Goal: Task Accomplishment & Management: Complete application form

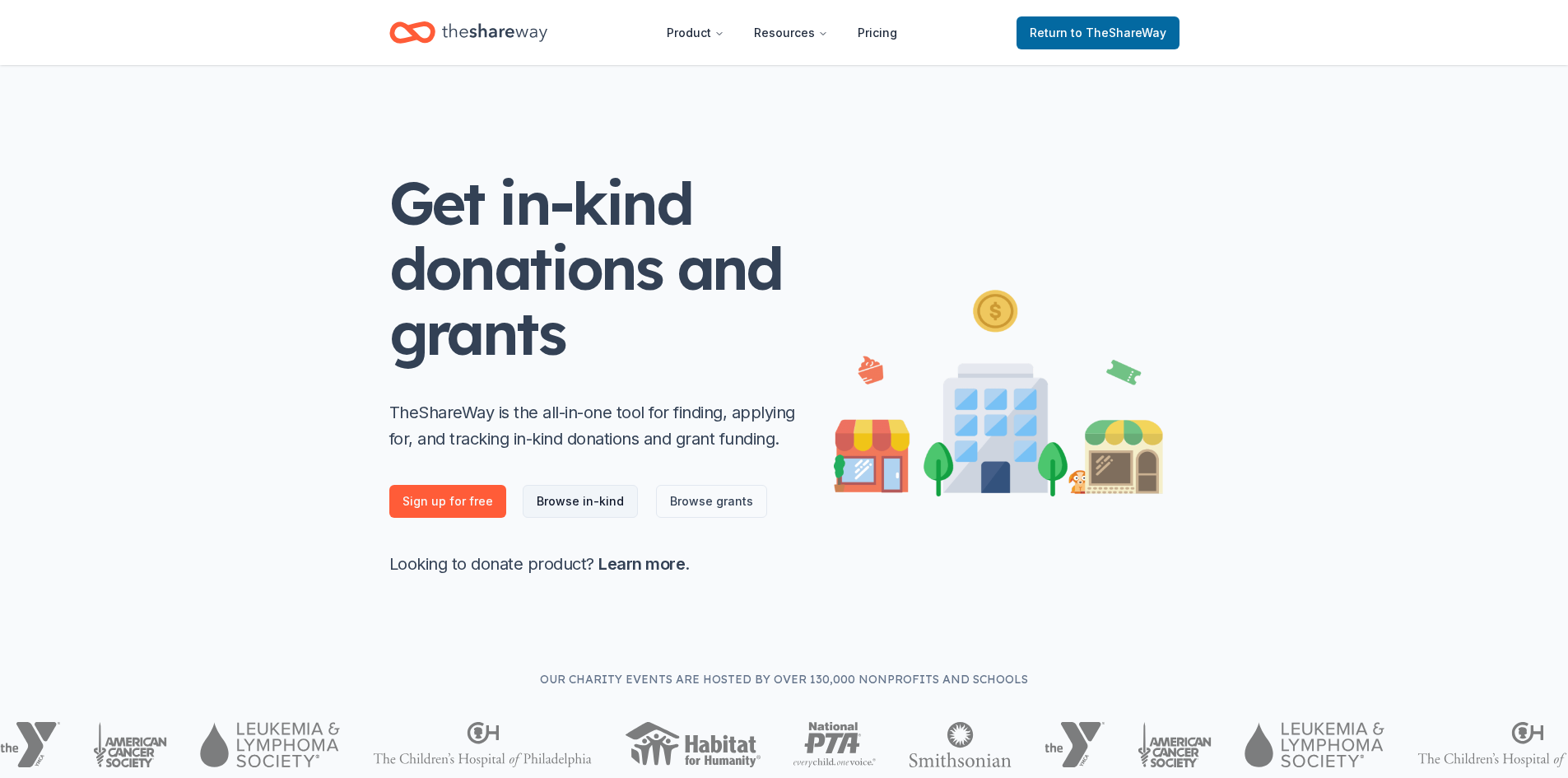
click at [579, 506] on link "Browse in-kind" at bounding box center [581, 501] width 115 height 33
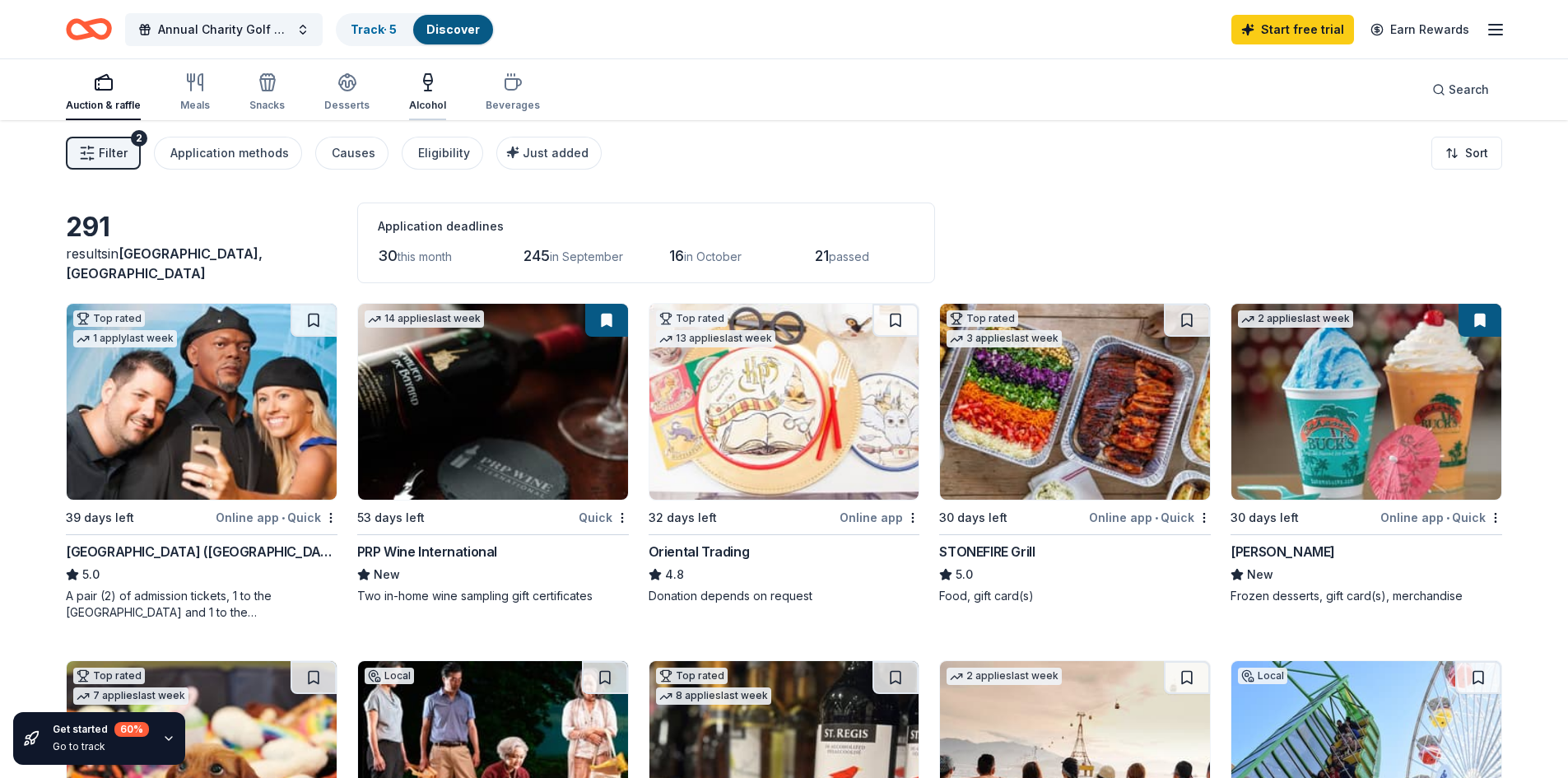
click at [429, 97] on div "Alcohol" at bounding box center [427, 93] width 37 height 40
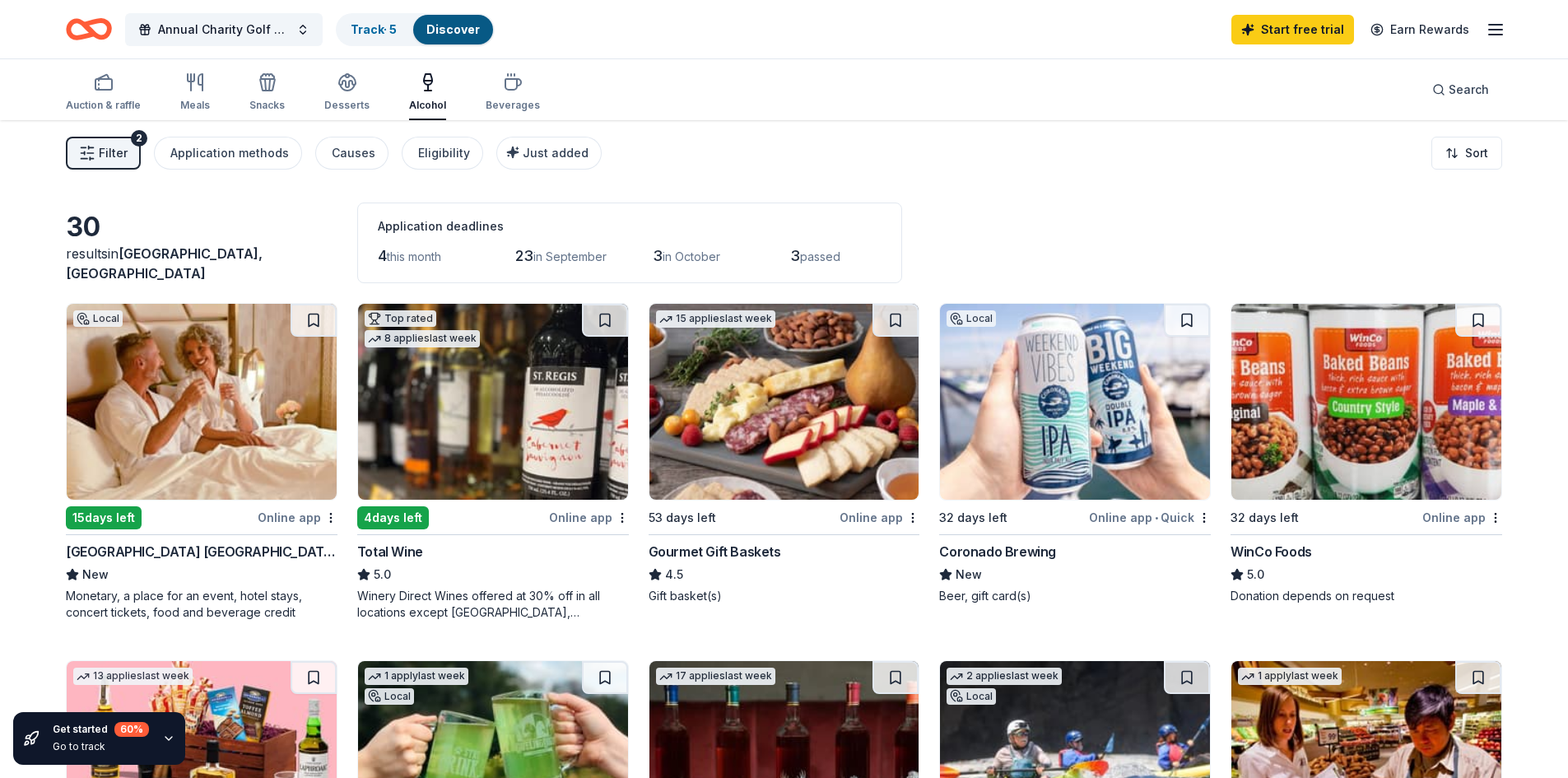
click at [747, 552] on div "Gourmet Gift Baskets" at bounding box center [714, 552] width 132 height 20
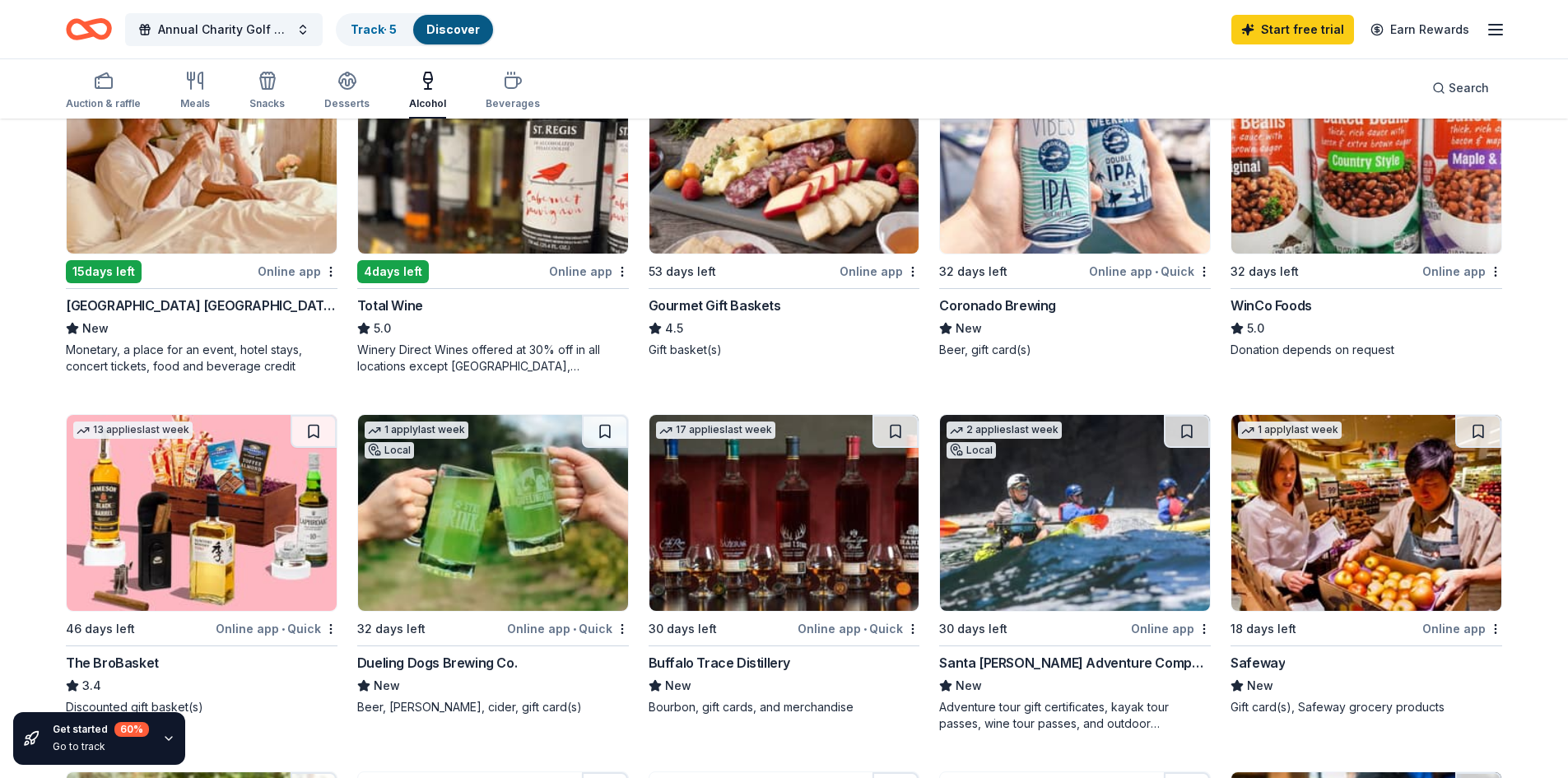
scroll to position [247, 0]
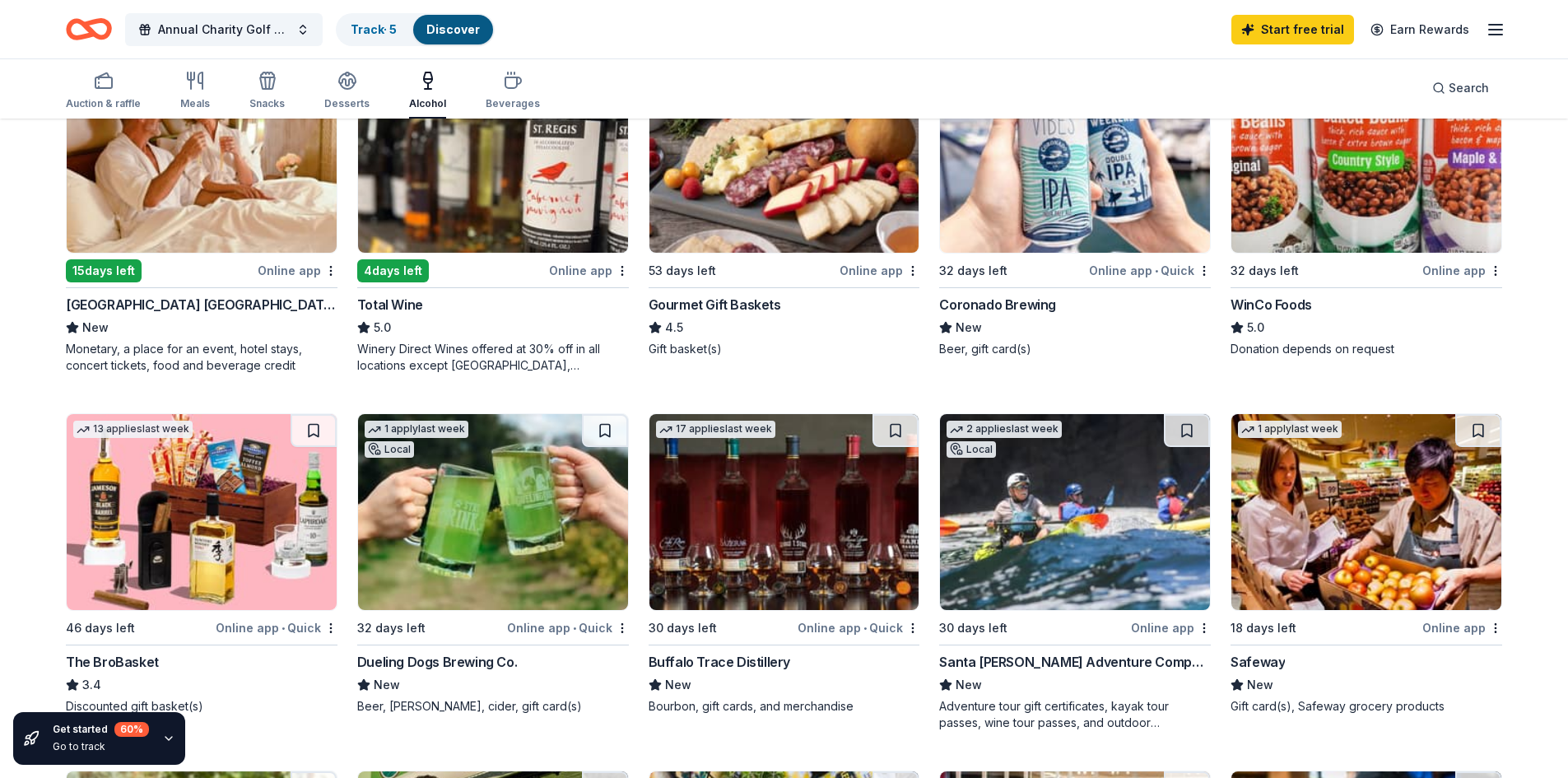
click at [686, 662] on div "Buffalo Trace Distillery" at bounding box center [719, 663] width 141 height 20
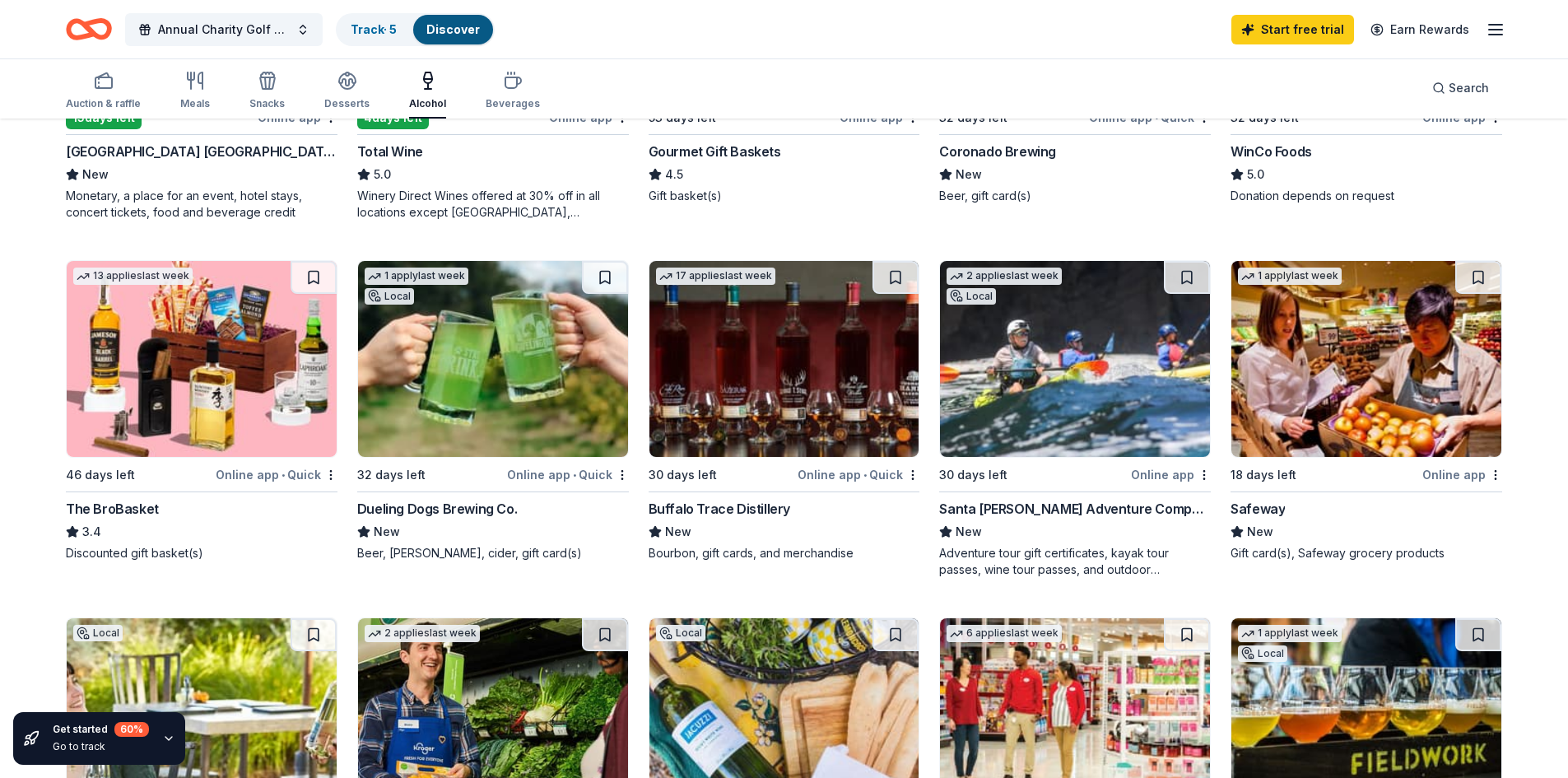
scroll to position [412, 0]
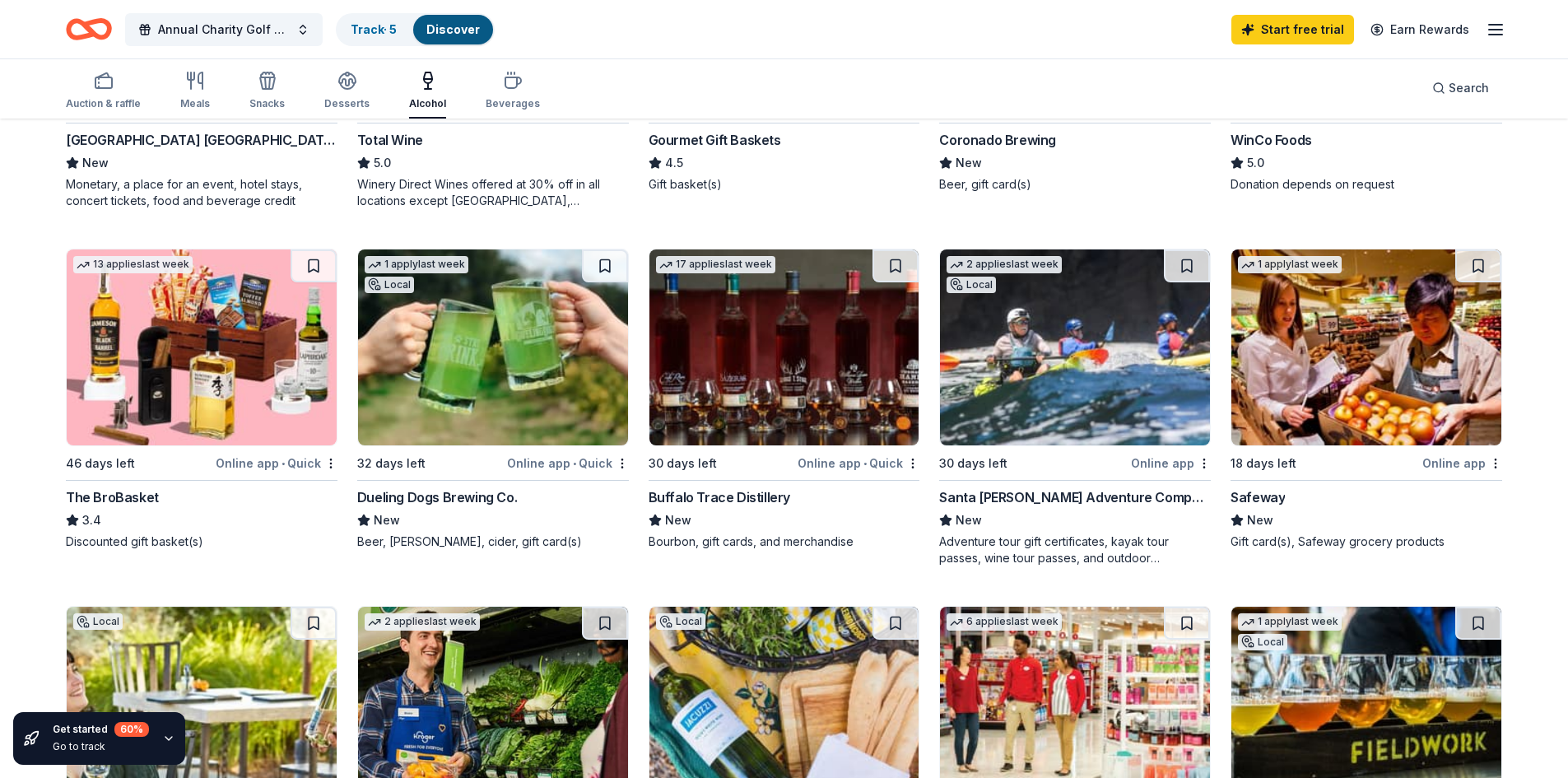
click at [199, 356] on img at bounding box center [202, 347] width 270 height 196
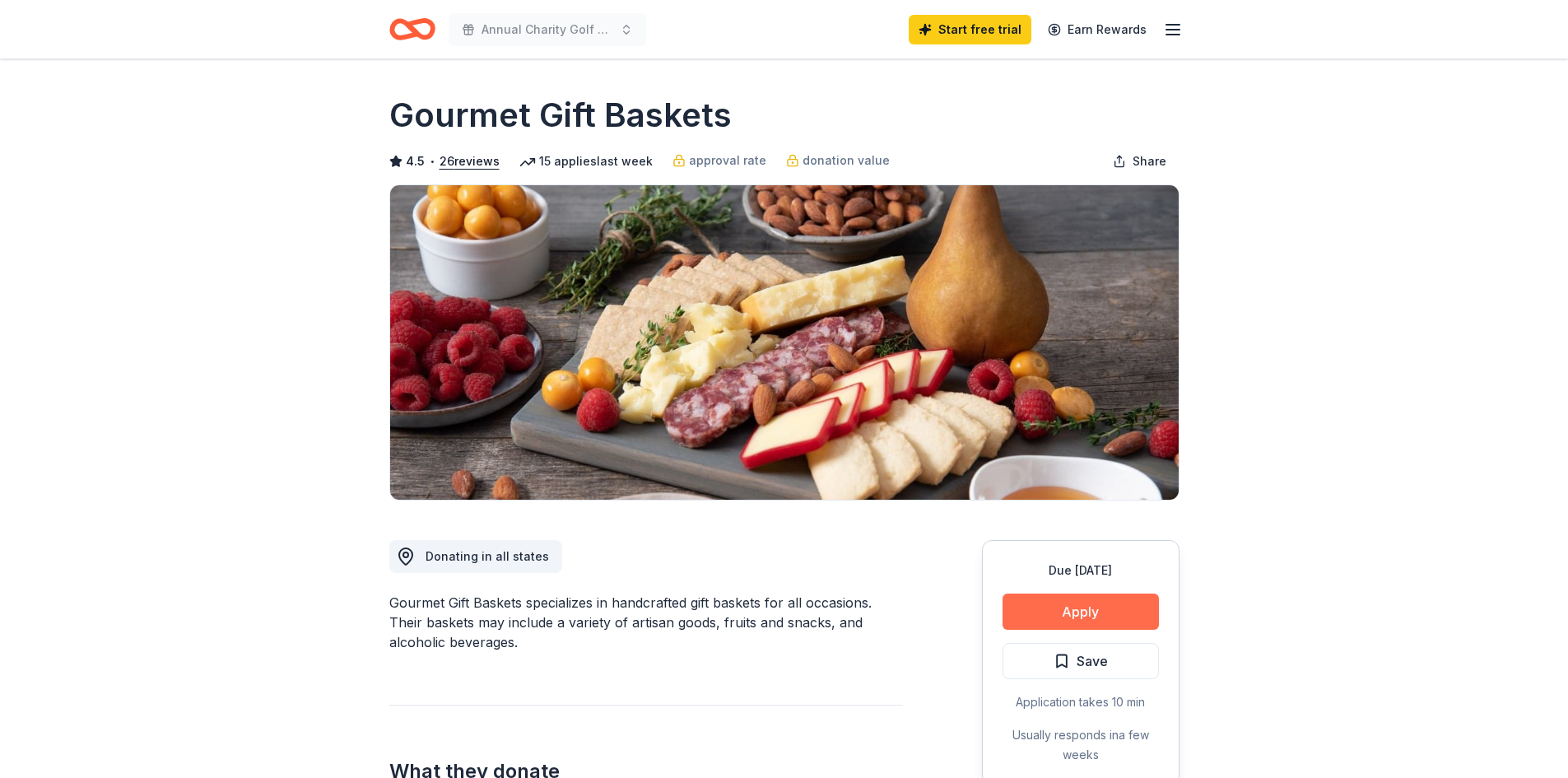
click at [1030, 611] on button "Apply" at bounding box center [1080, 612] width 156 height 36
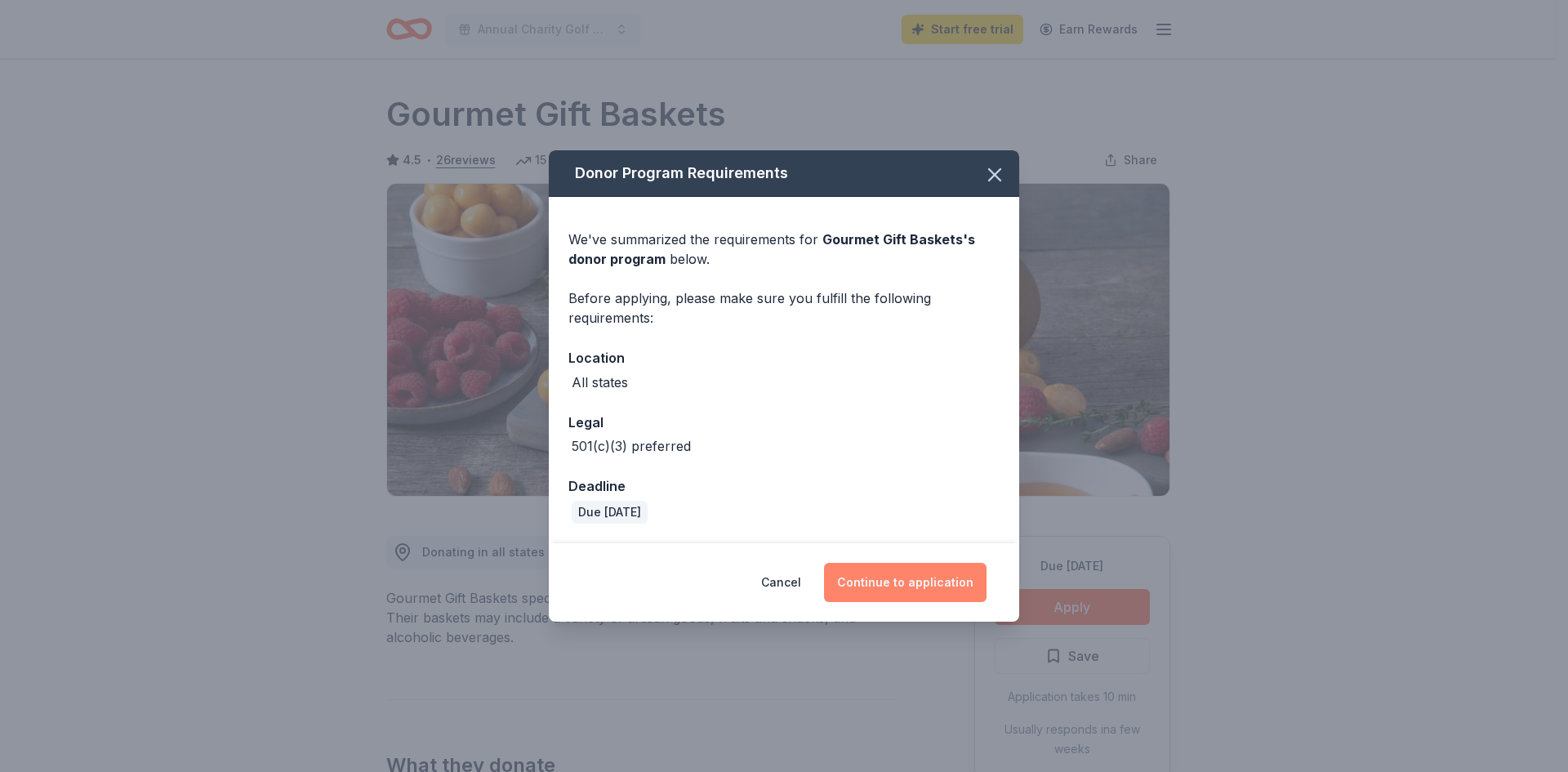
click at [889, 583] on button "Continue to application" at bounding box center [905, 582] width 163 height 39
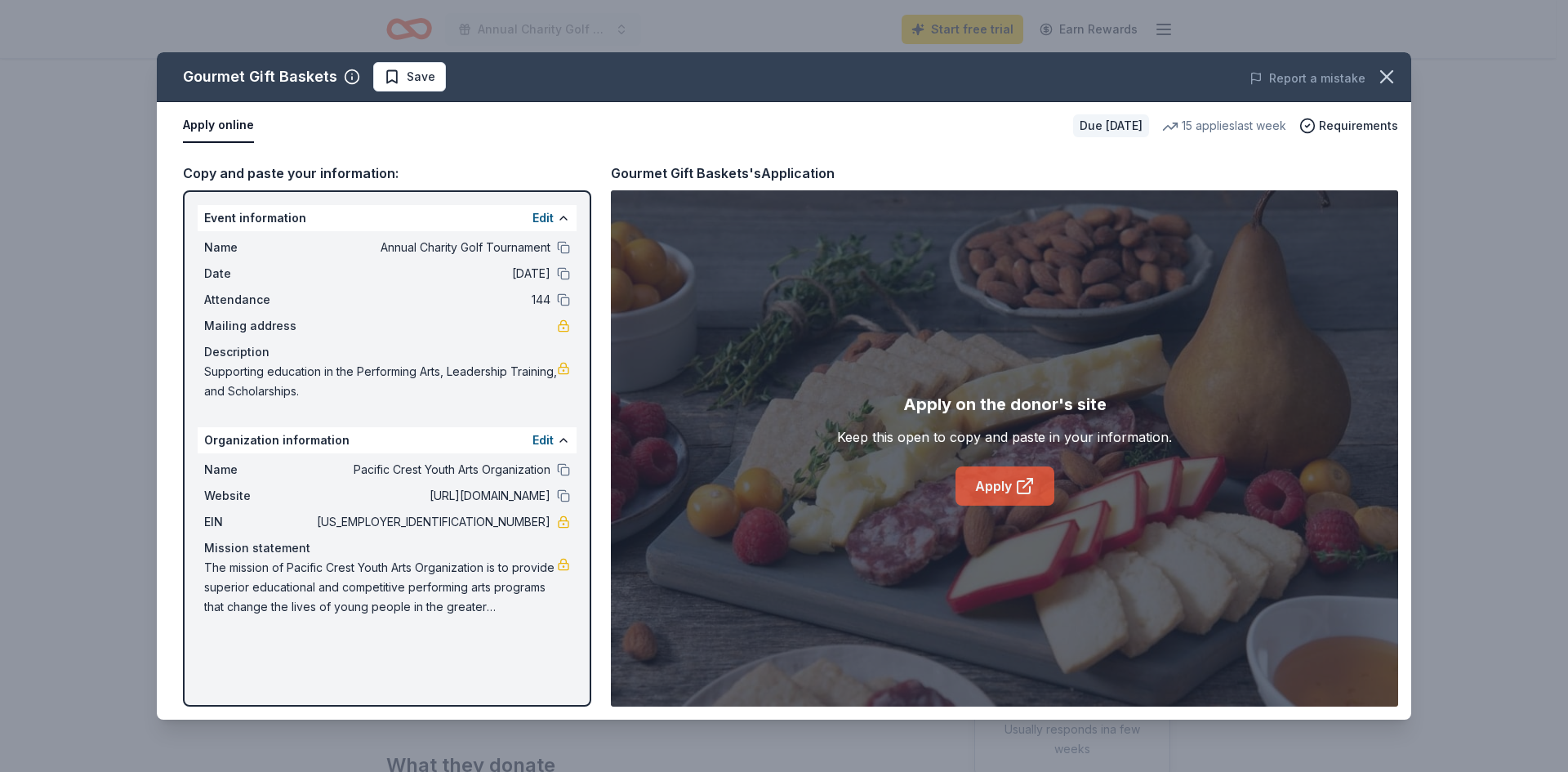
click at [1005, 487] on link "Apply" at bounding box center [1006, 487] width 99 height 39
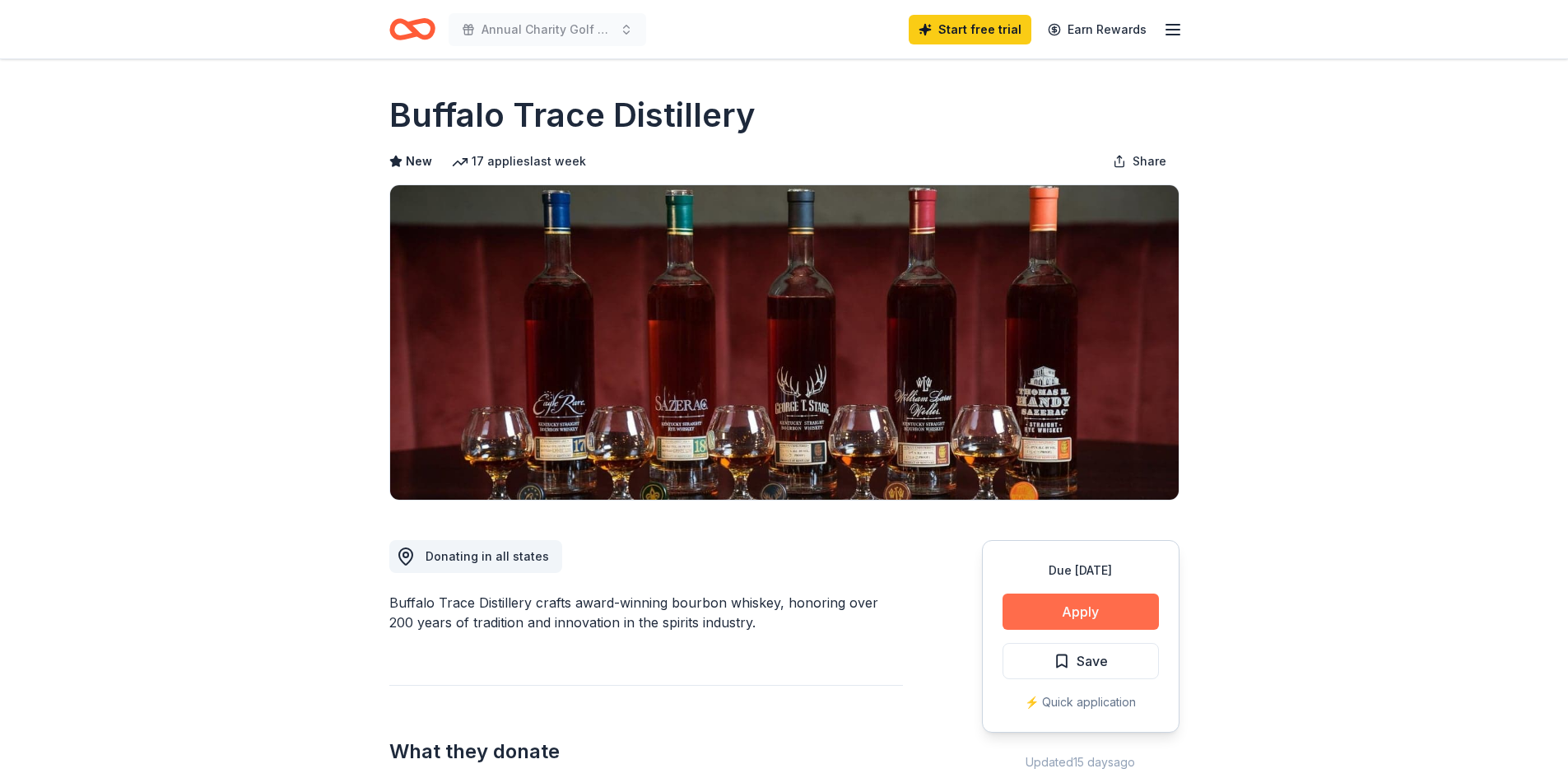
click at [1104, 610] on button "Apply" at bounding box center [1080, 612] width 156 height 36
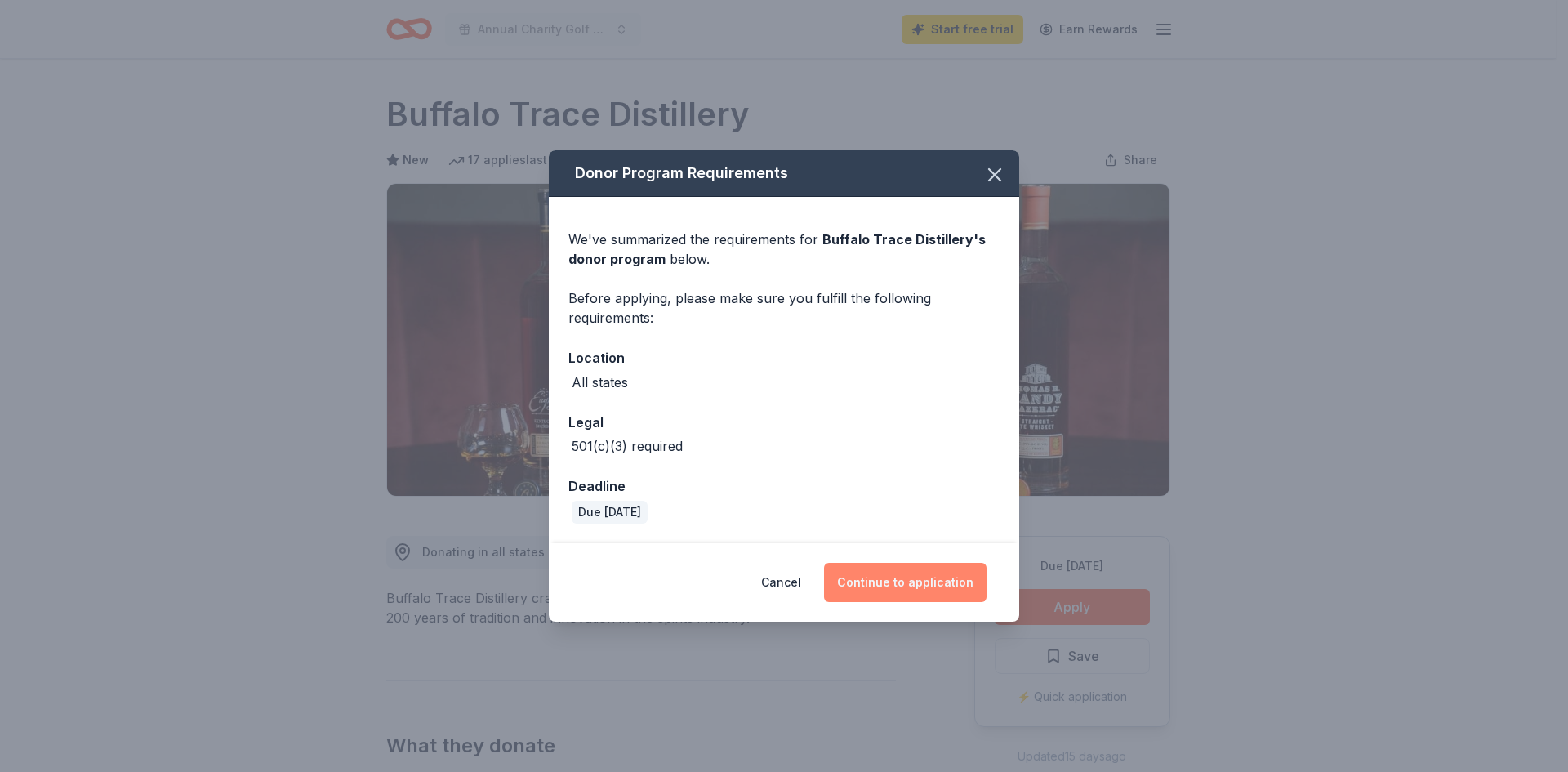
click at [861, 574] on button "Continue to application" at bounding box center [905, 582] width 163 height 39
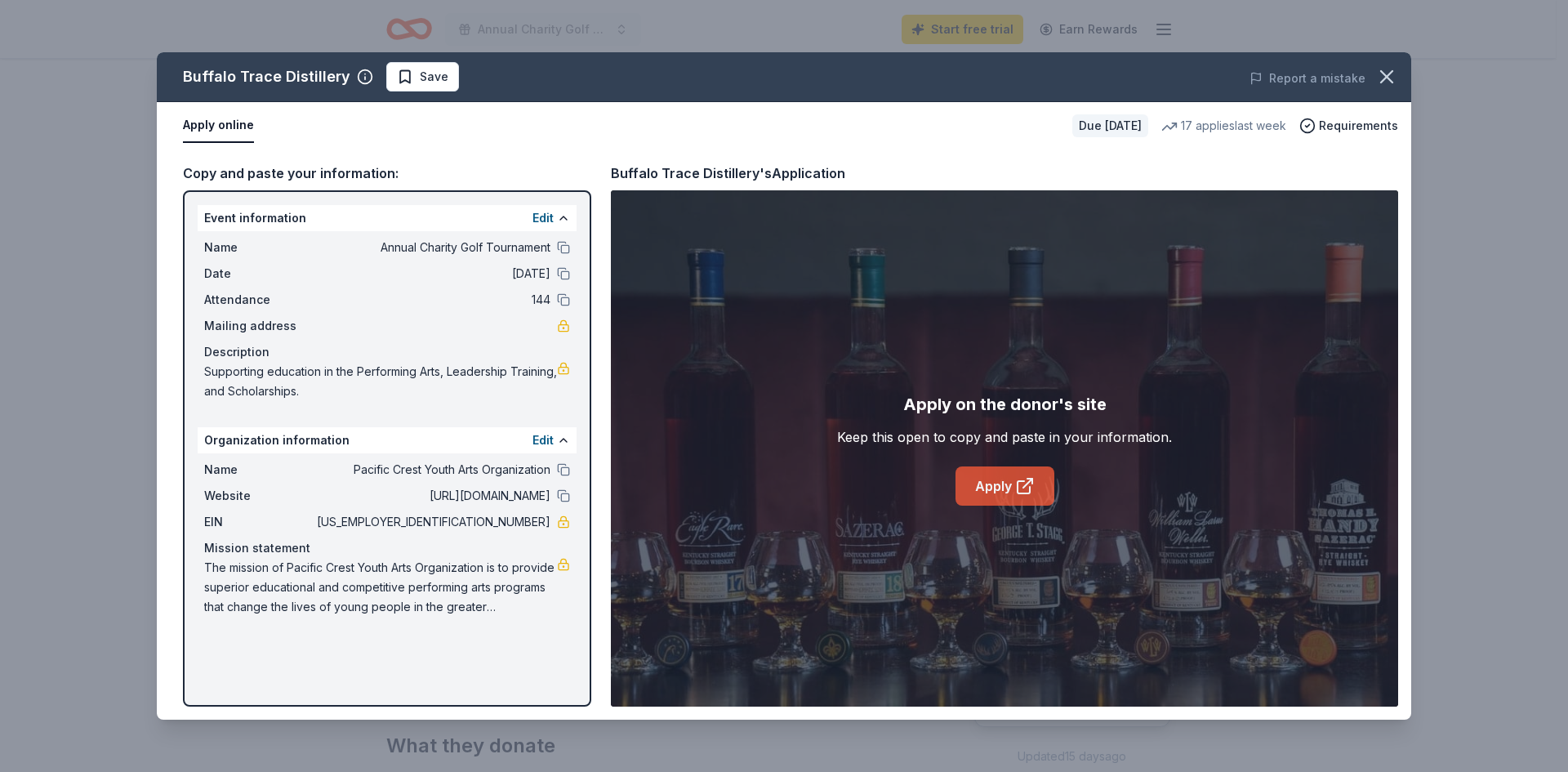
click at [988, 487] on link "Apply" at bounding box center [1006, 487] width 99 height 39
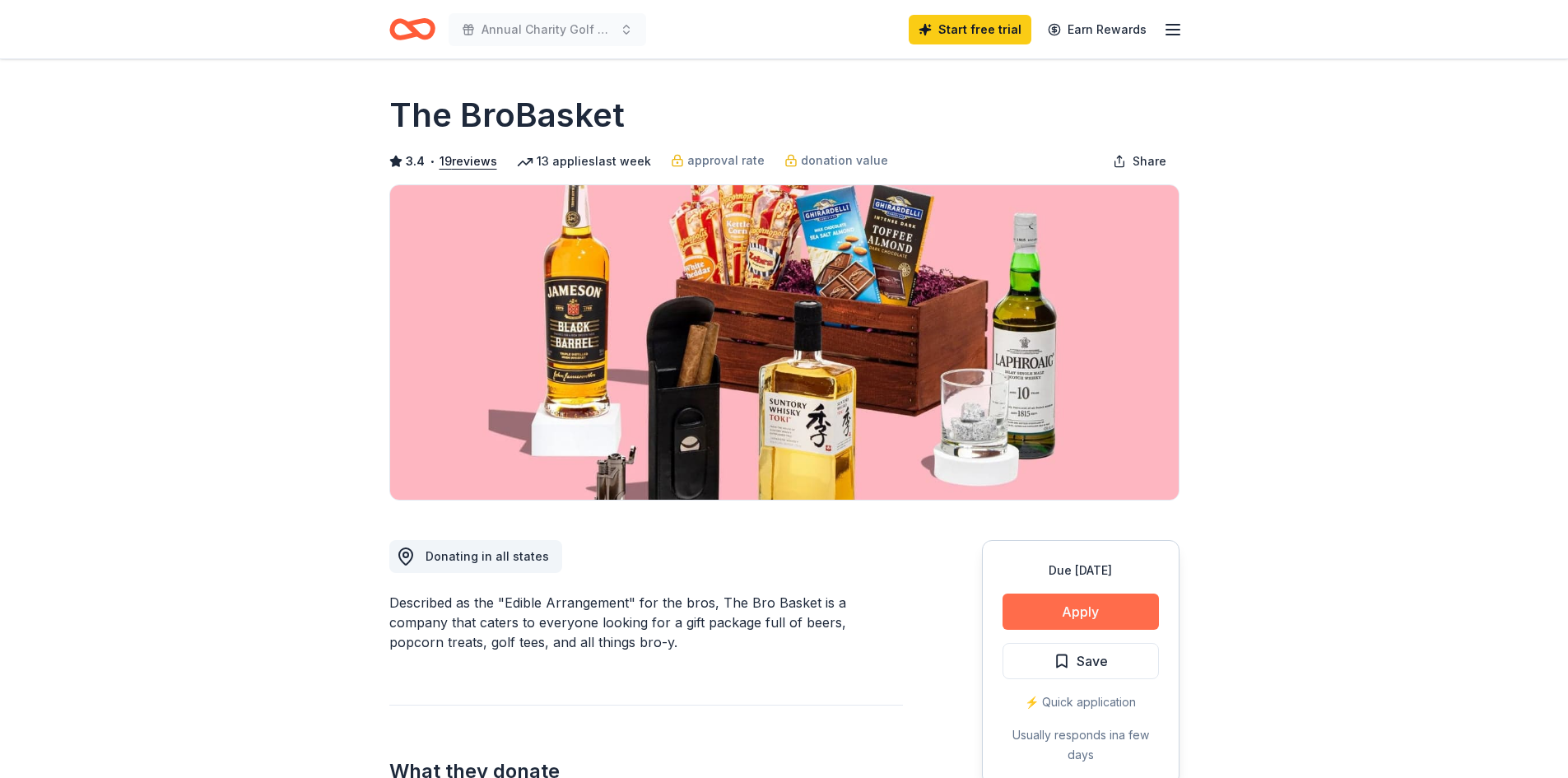
click at [1064, 603] on button "Apply" at bounding box center [1080, 612] width 156 height 36
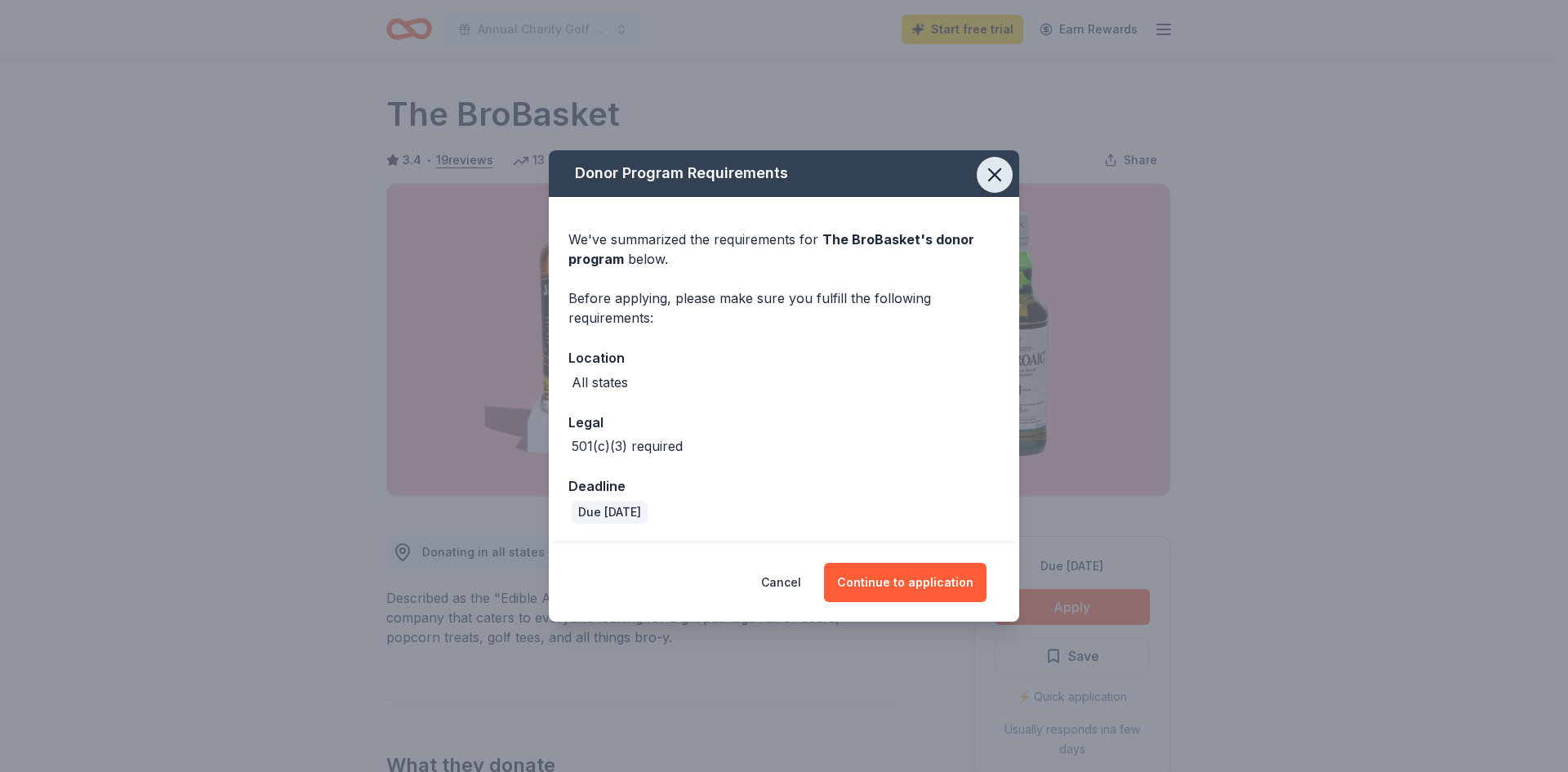
click at [986, 177] on icon "button" at bounding box center [995, 175] width 23 height 23
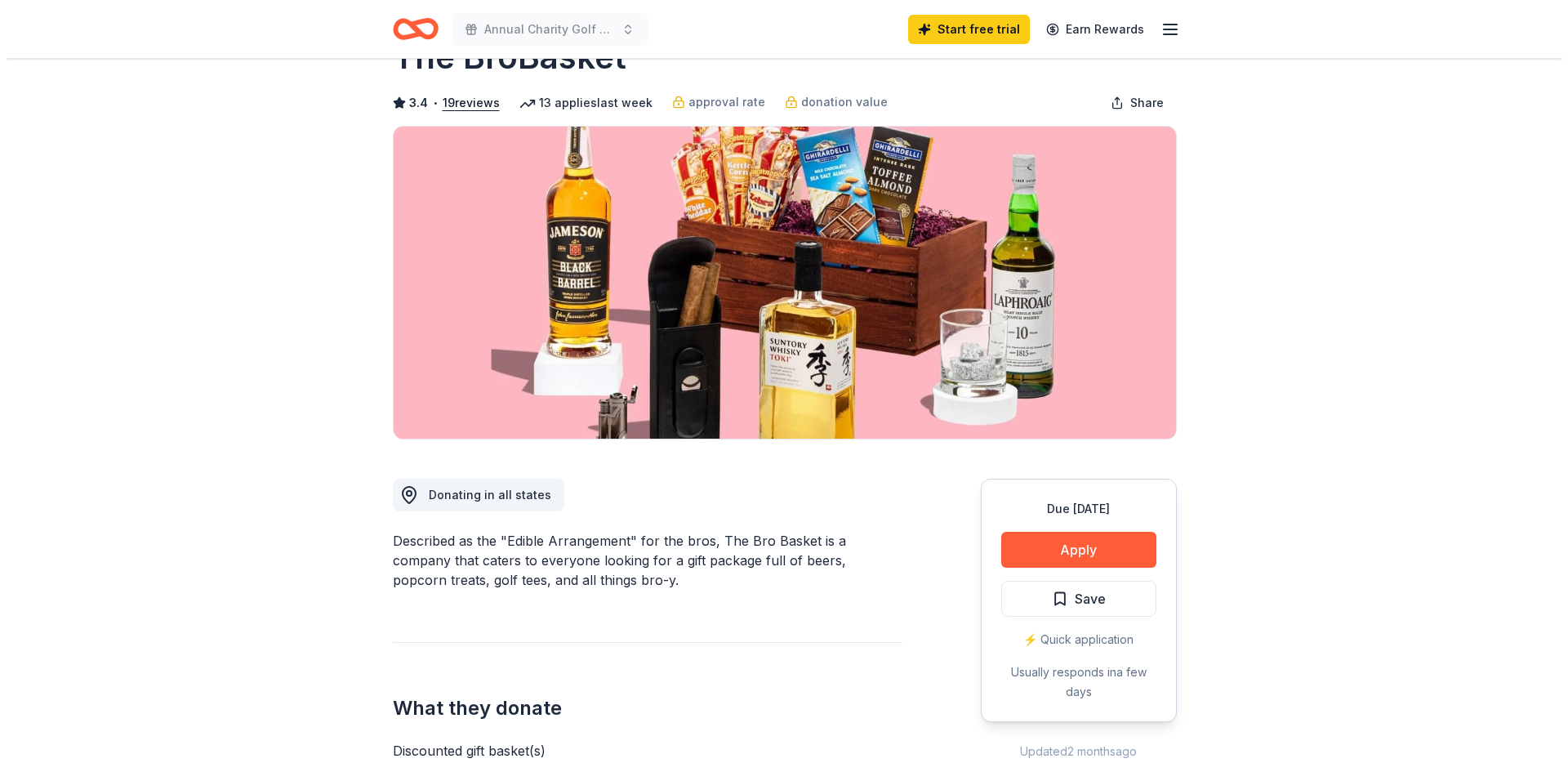
scroll to position [82, 0]
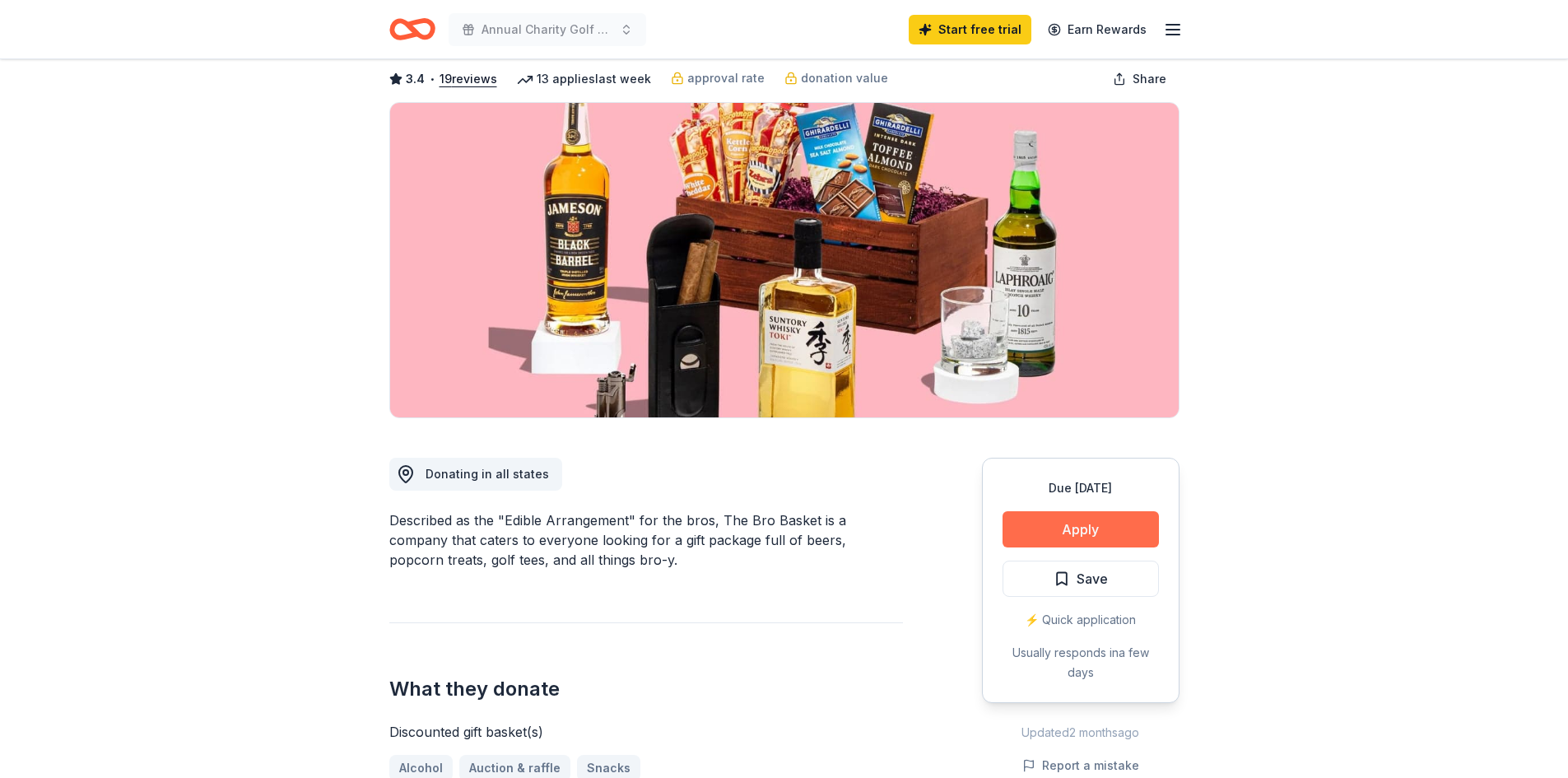
click at [1042, 526] on button "Apply" at bounding box center [1080, 529] width 156 height 36
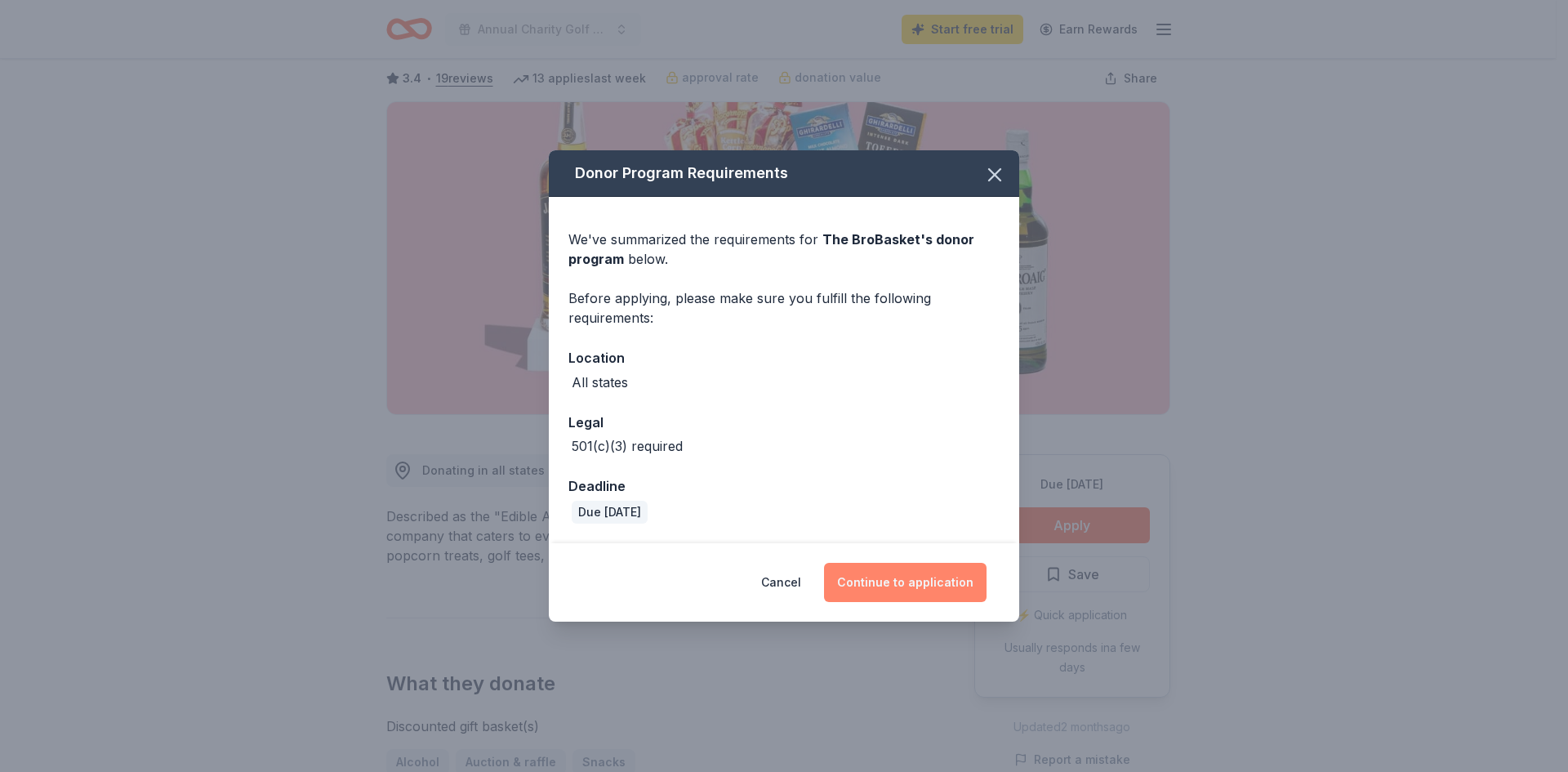
drag, startPoint x: 892, startPoint y: 589, endPoint x: 885, endPoint y: 581, distance: 10.6
click at [891, 588] on button "Continue to application" at bounding box center [905, 582] width 163 height 39
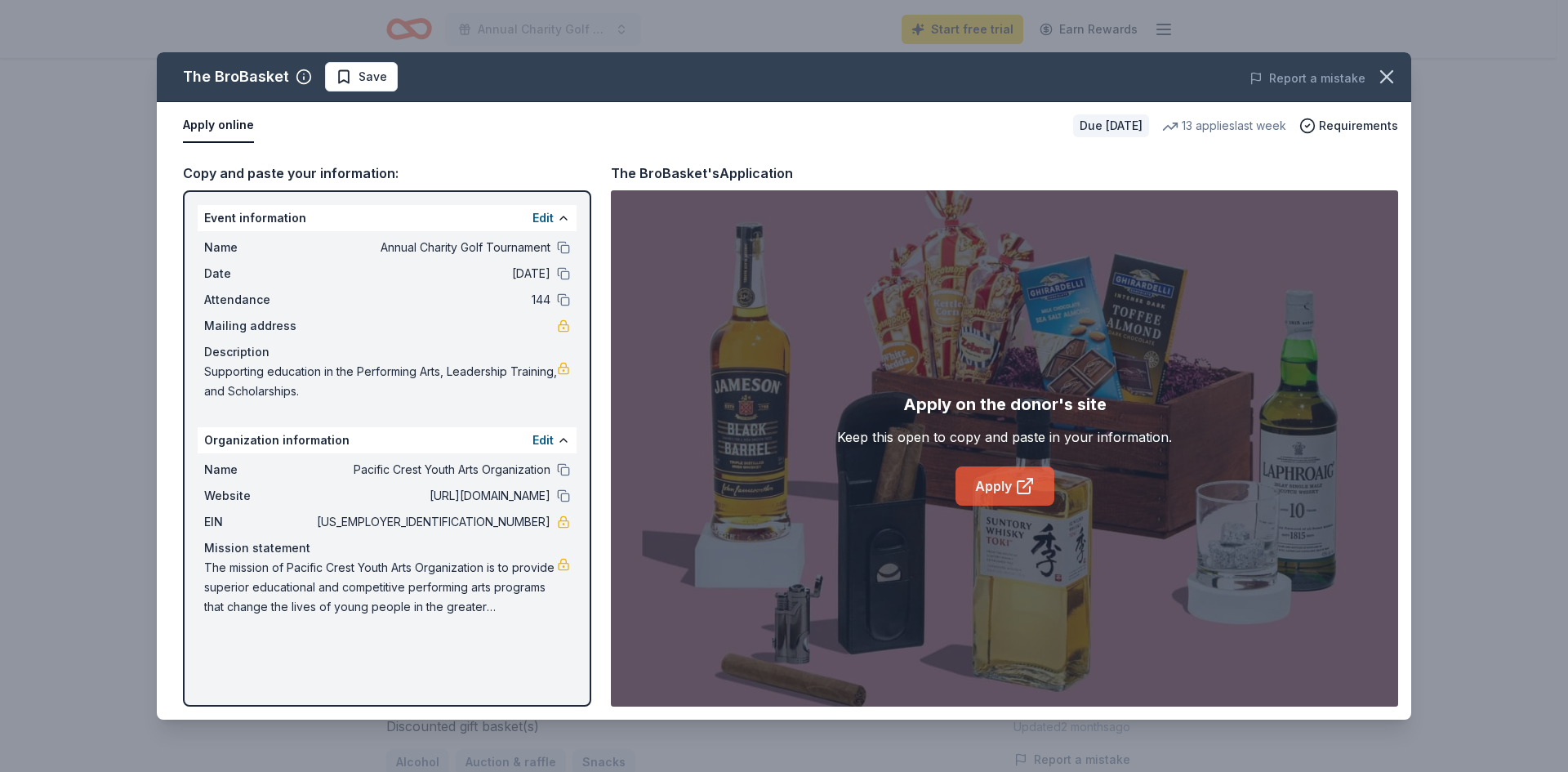
click at [1004, 477] on link "Apply" at bounding box center [1006, 487] width 99 height 39
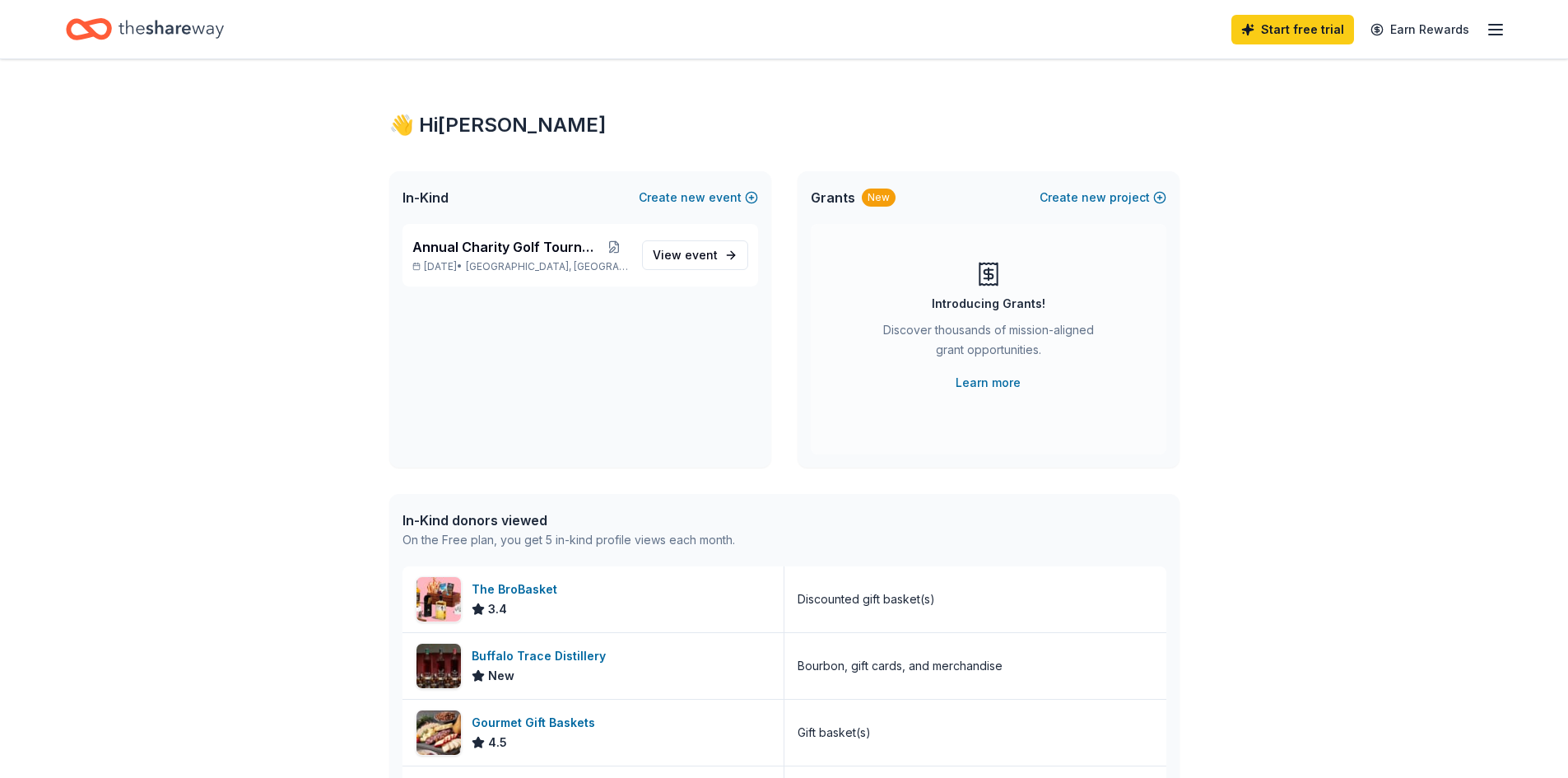
click at [1491, 25] on line "button" at bounding box center [1494, 25] width 13 height 0
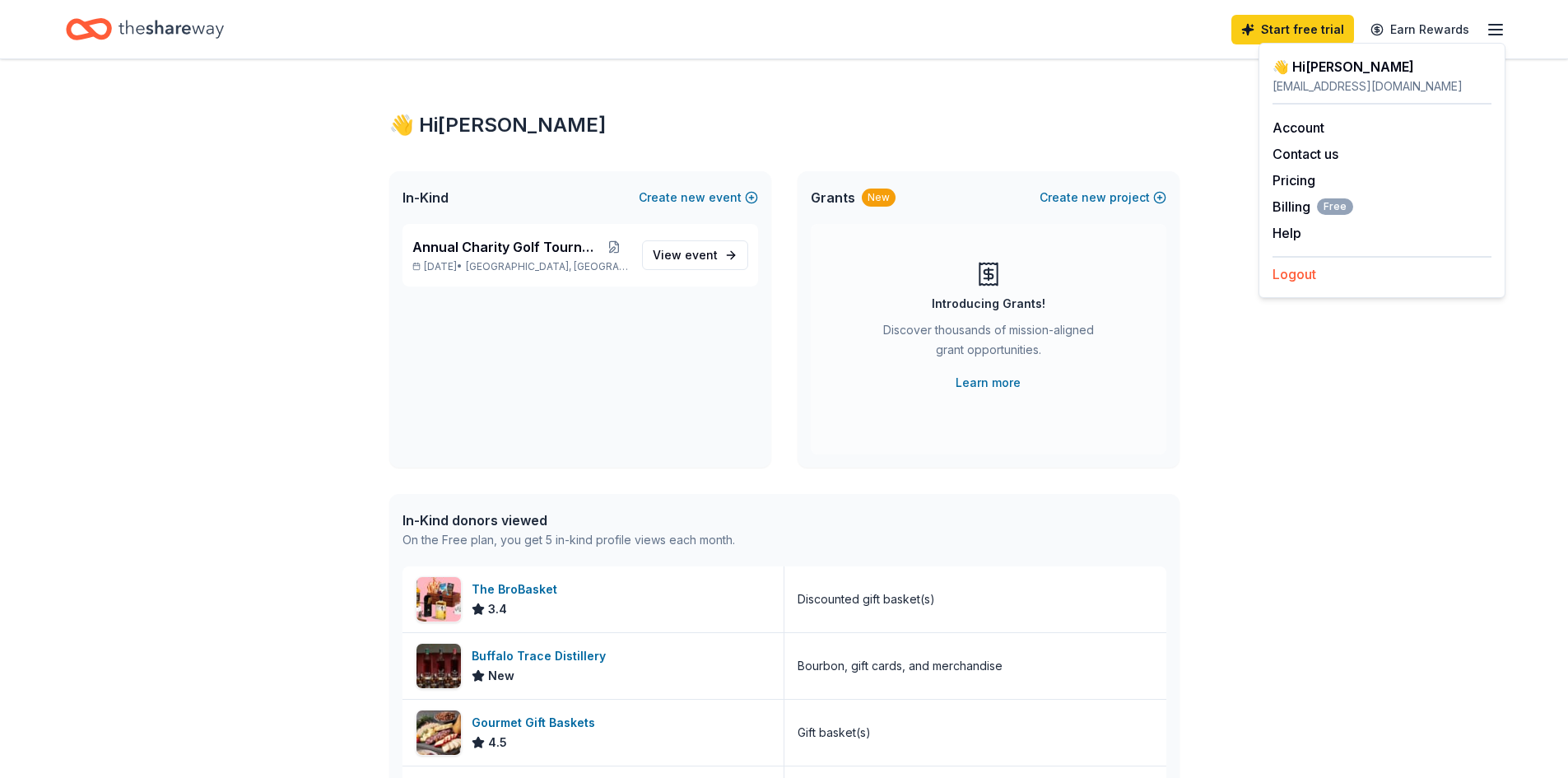
click at [1298, 270] on button "Logout" at bounding box center [1295, 275] width 44 height 20
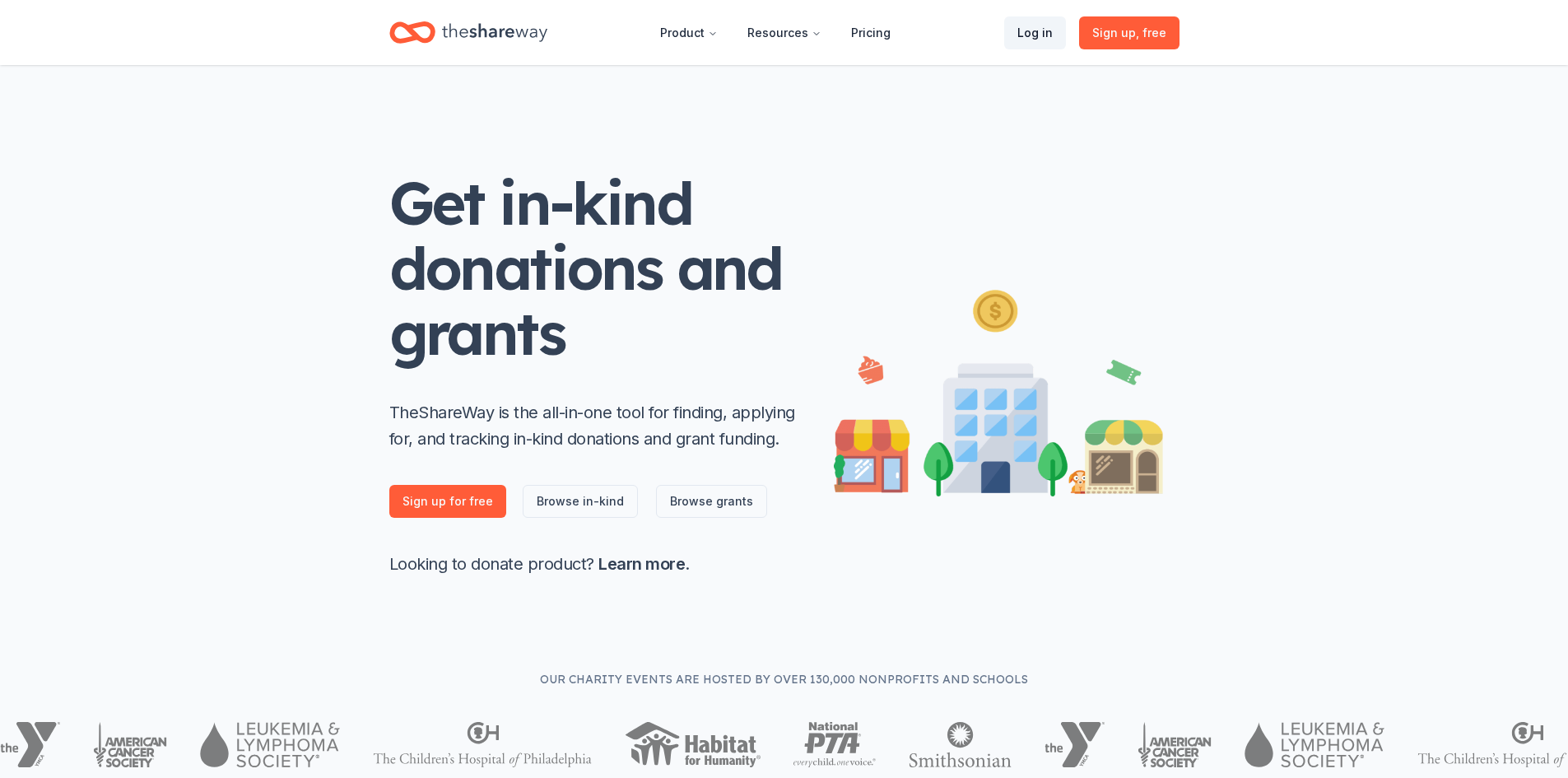
click at [1044, 36] on link "Log in" at bounding box center [1035, 33] width 62 height 33
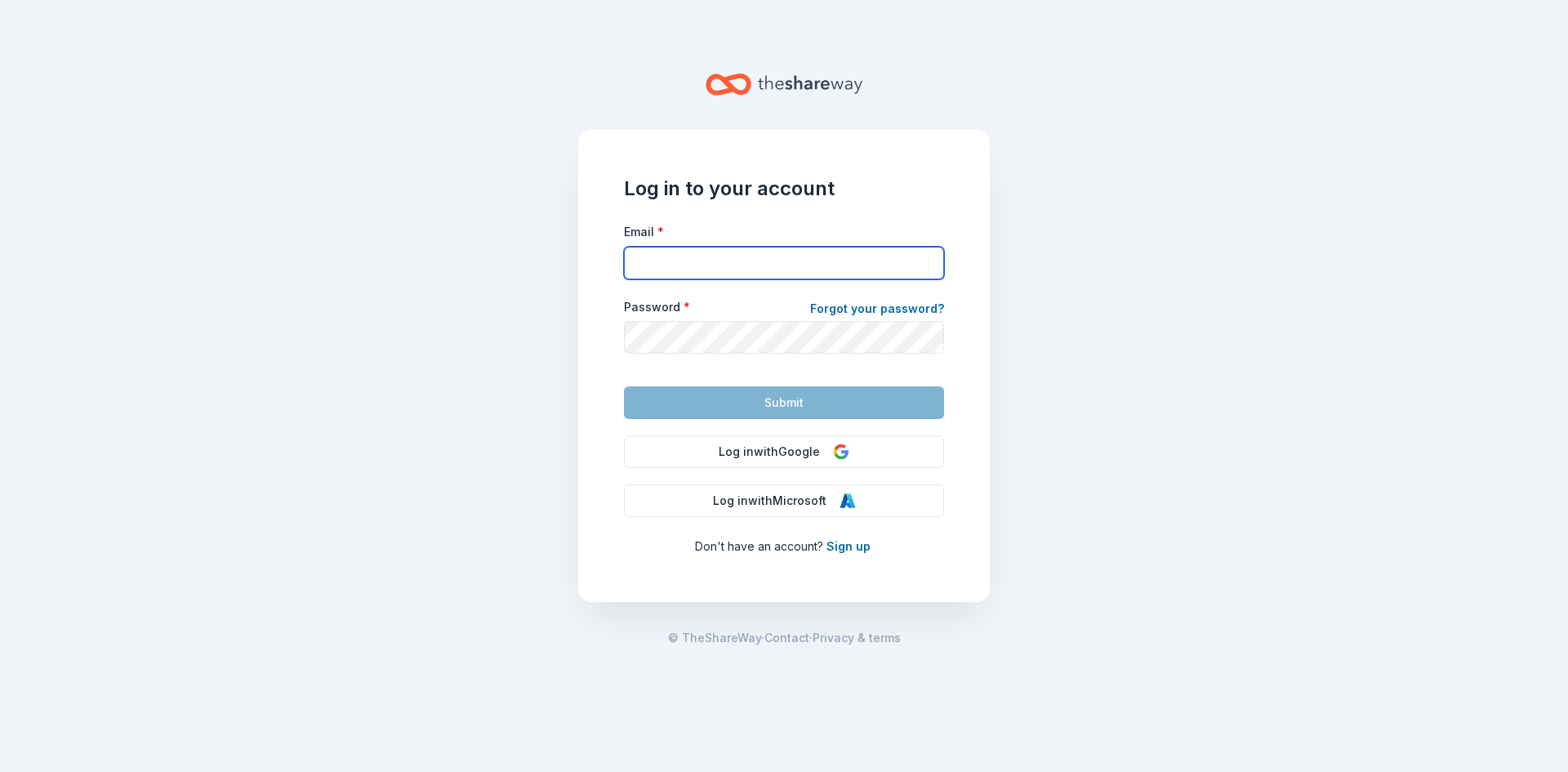
click at [666, 265] on input "Email *" at bounding box center [784, 263] width 320 height 33
type input "[EMAIL_ADDRESS][DOMAIN_NAME]"
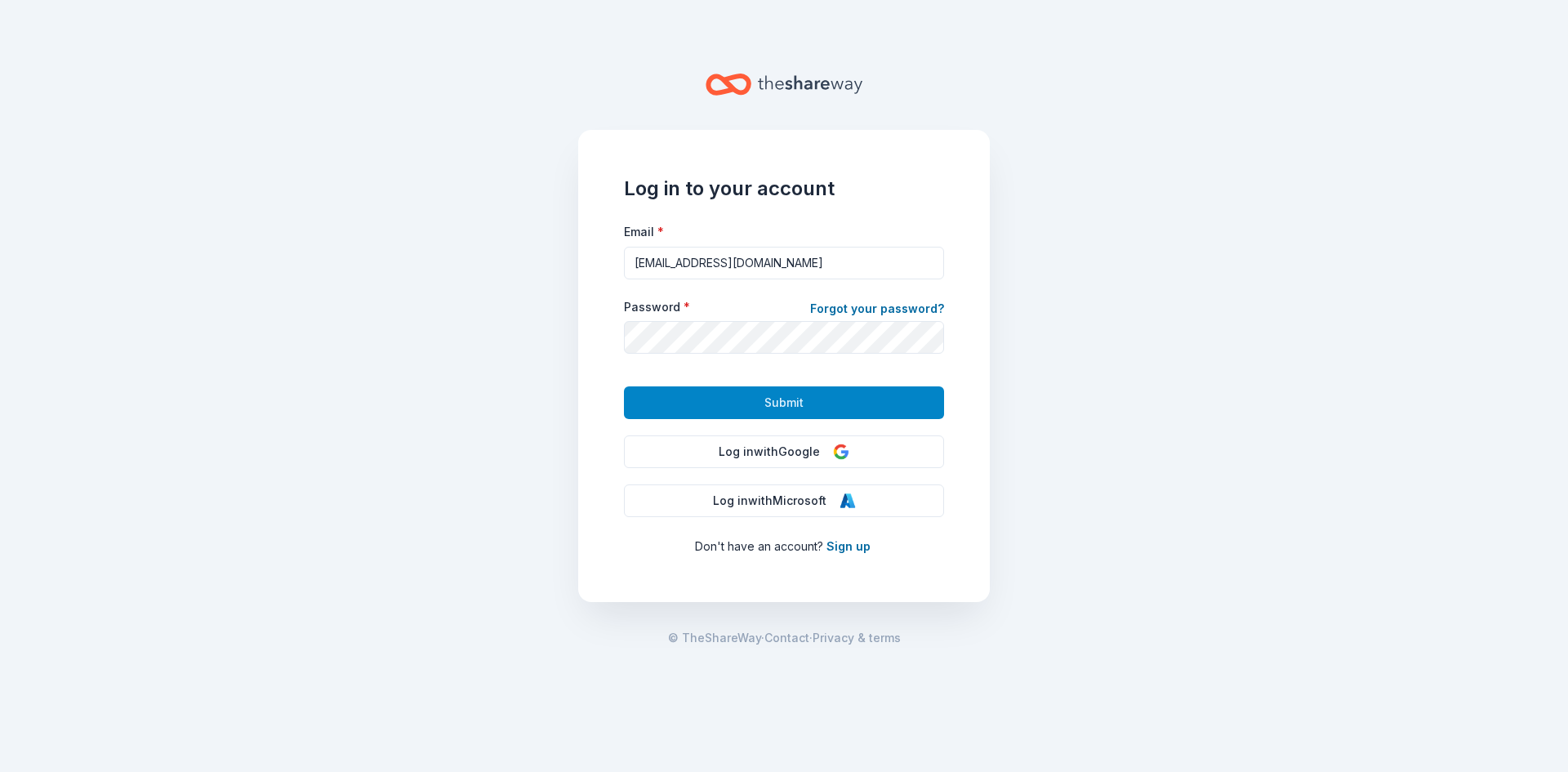
click at [687, 405] on button "Submit" at bounding box center [784, 403] width 320 height 33
